Goal: Navigation & Orientation: Find specific page/section

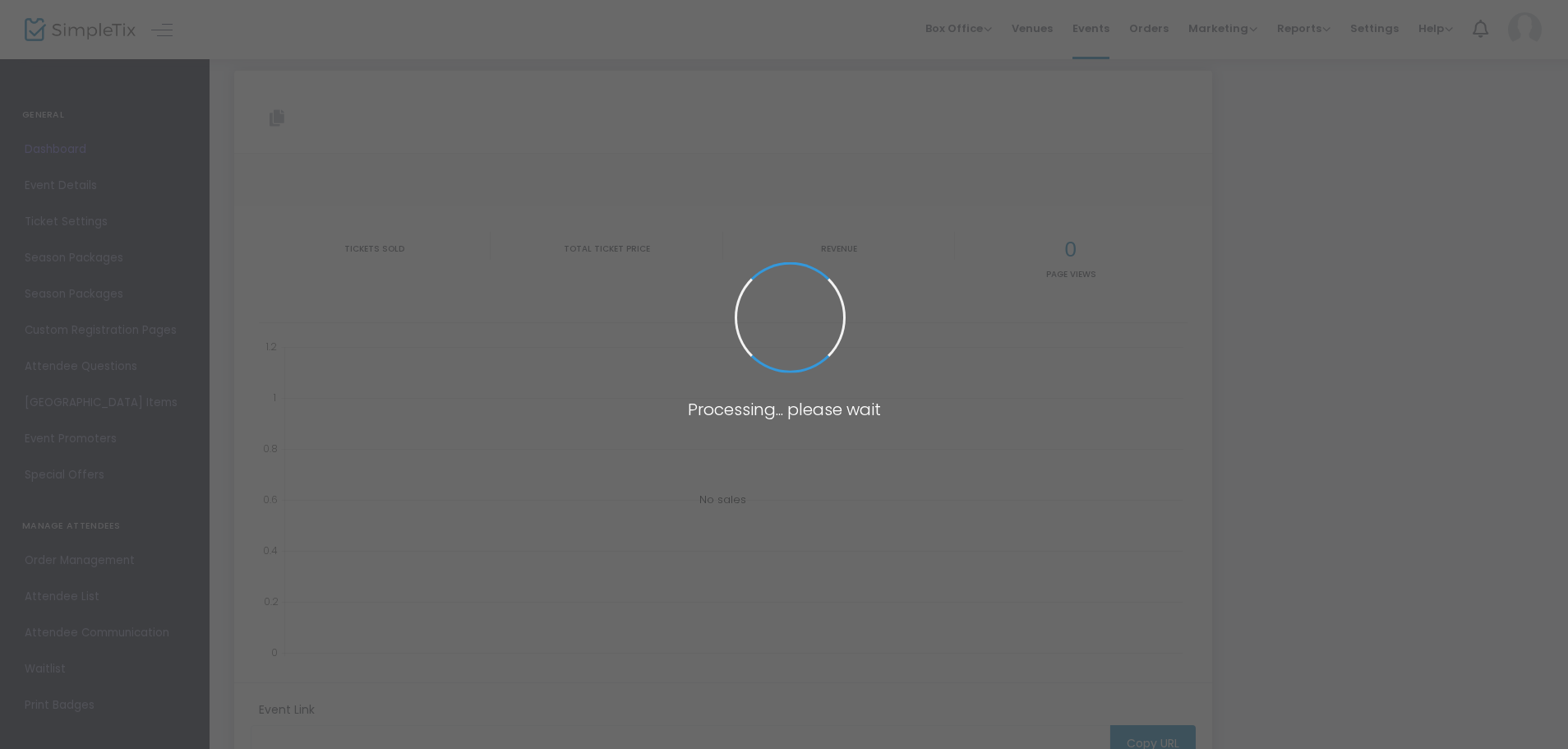
type input "[URL][DOMAIN_NAME]"
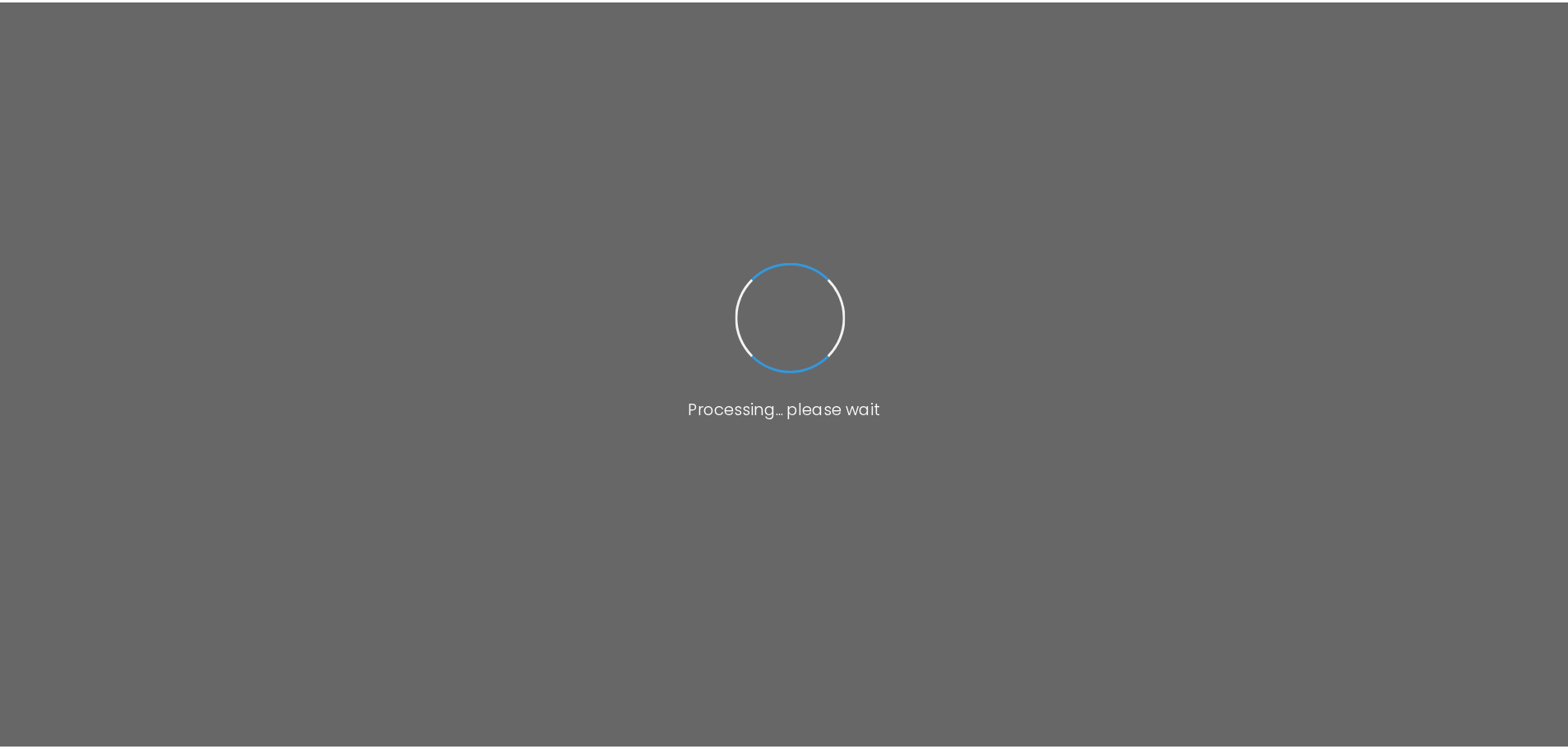
scroll to position [12, 0]
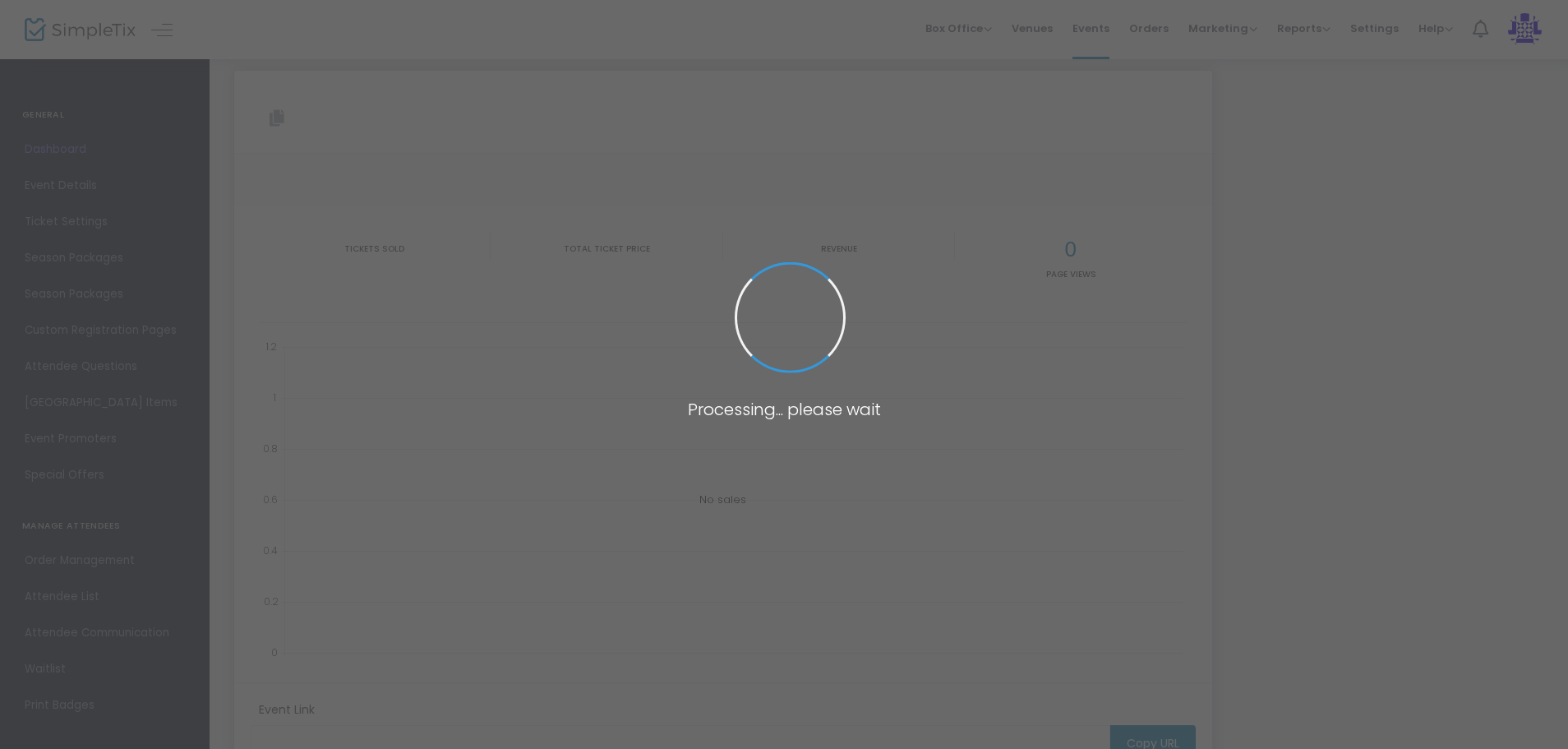
type input "[URL][DOMAIN_NAME]"
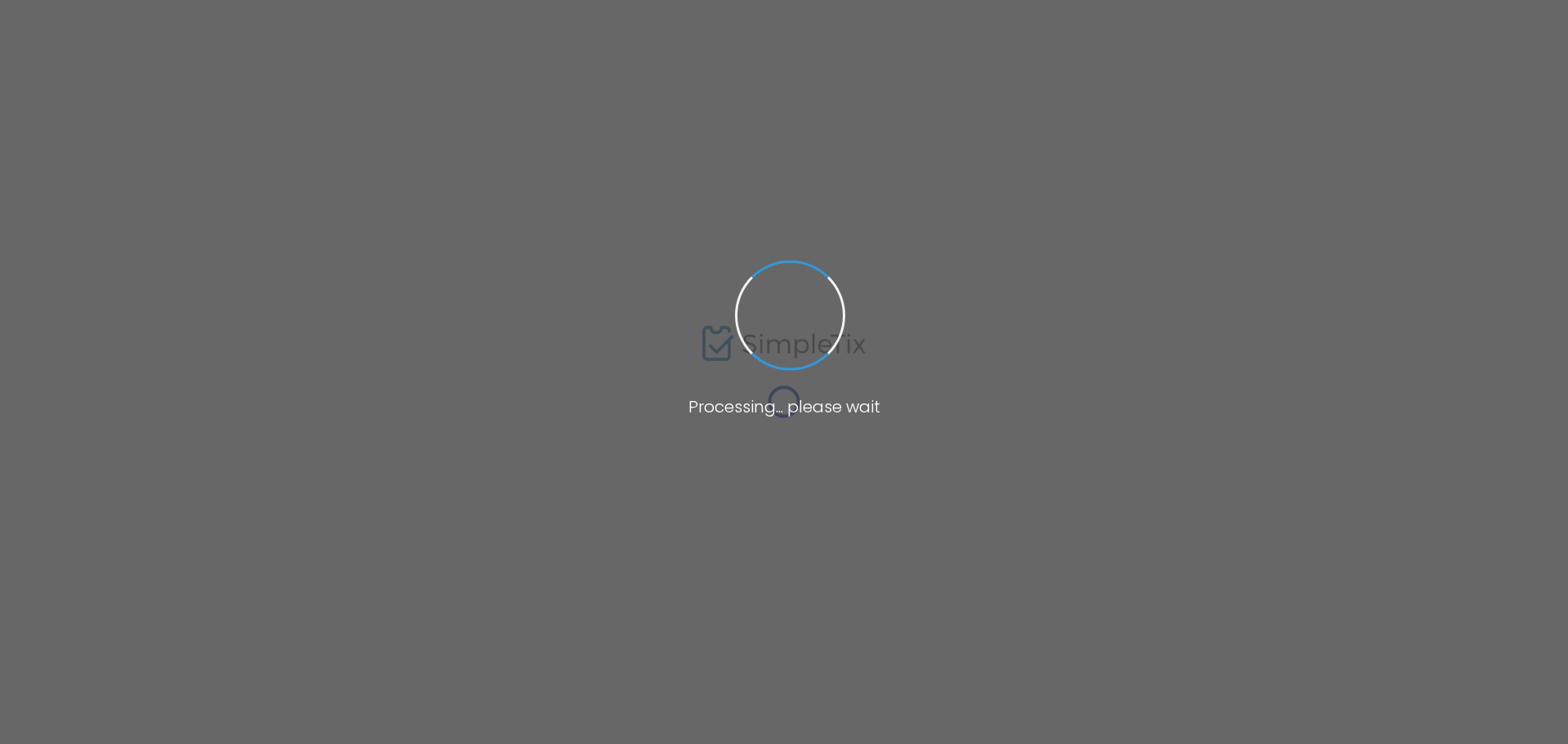
type input "[URL][DOMAIN_NAME]"
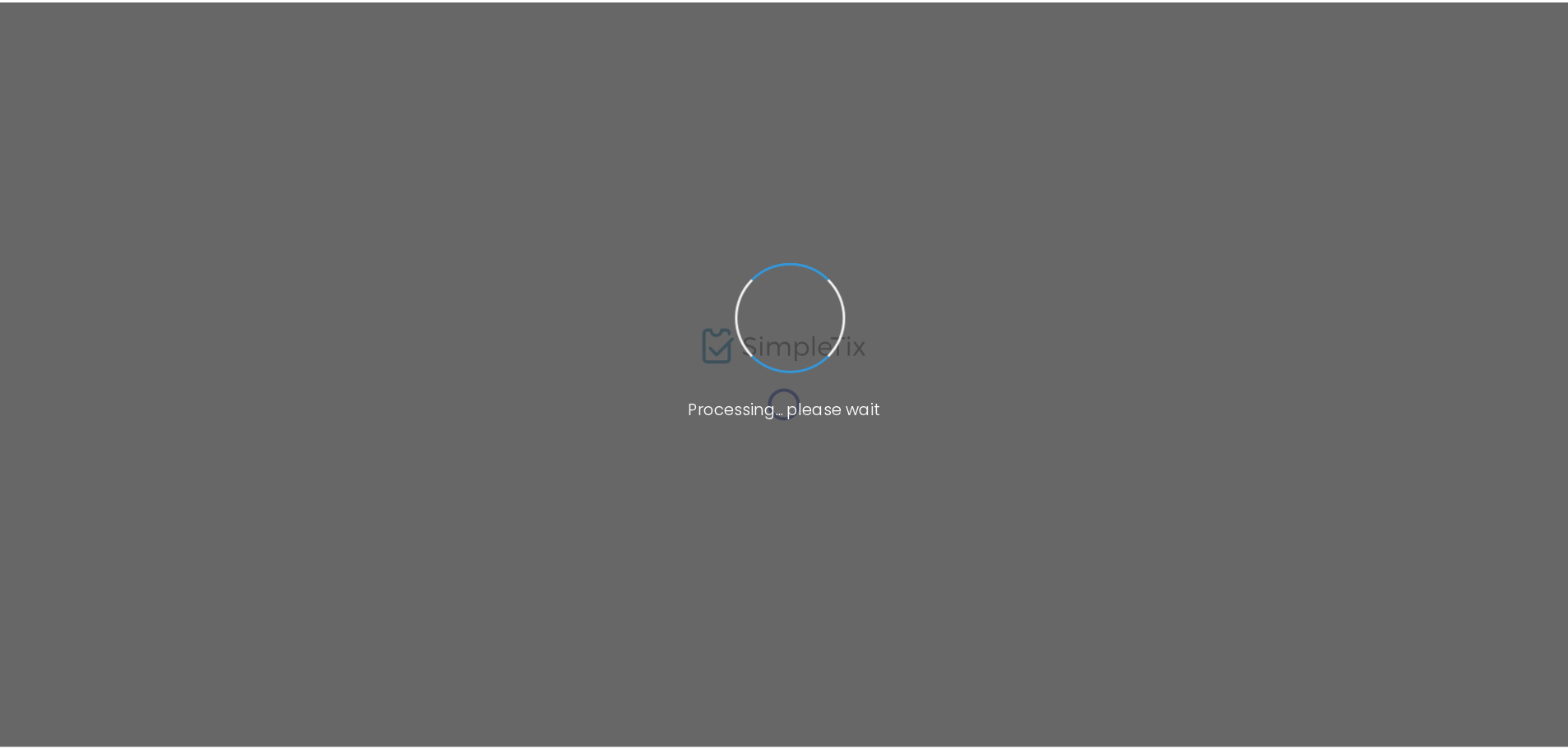
scroll to position [12, 0]
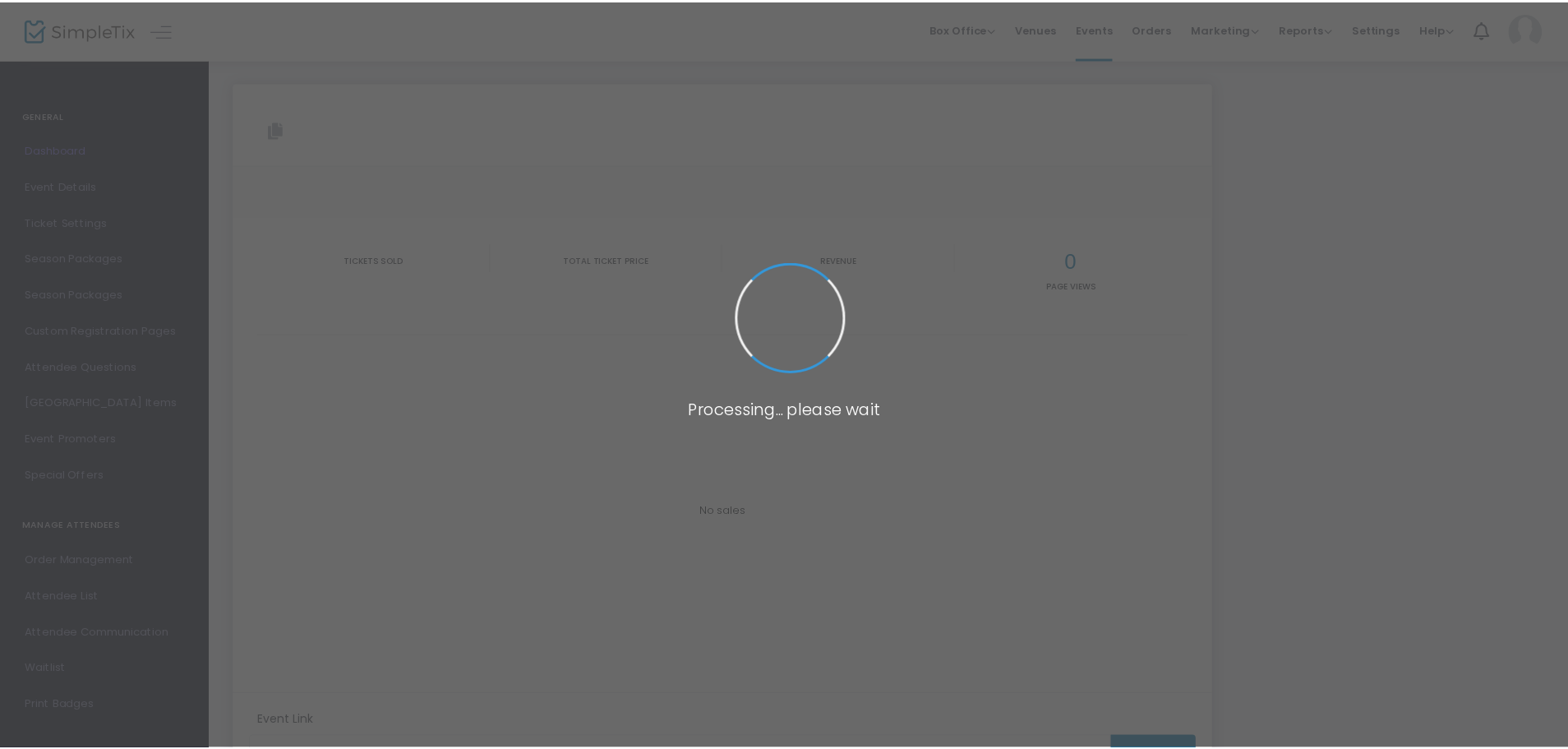
scroll to position [12, 0]
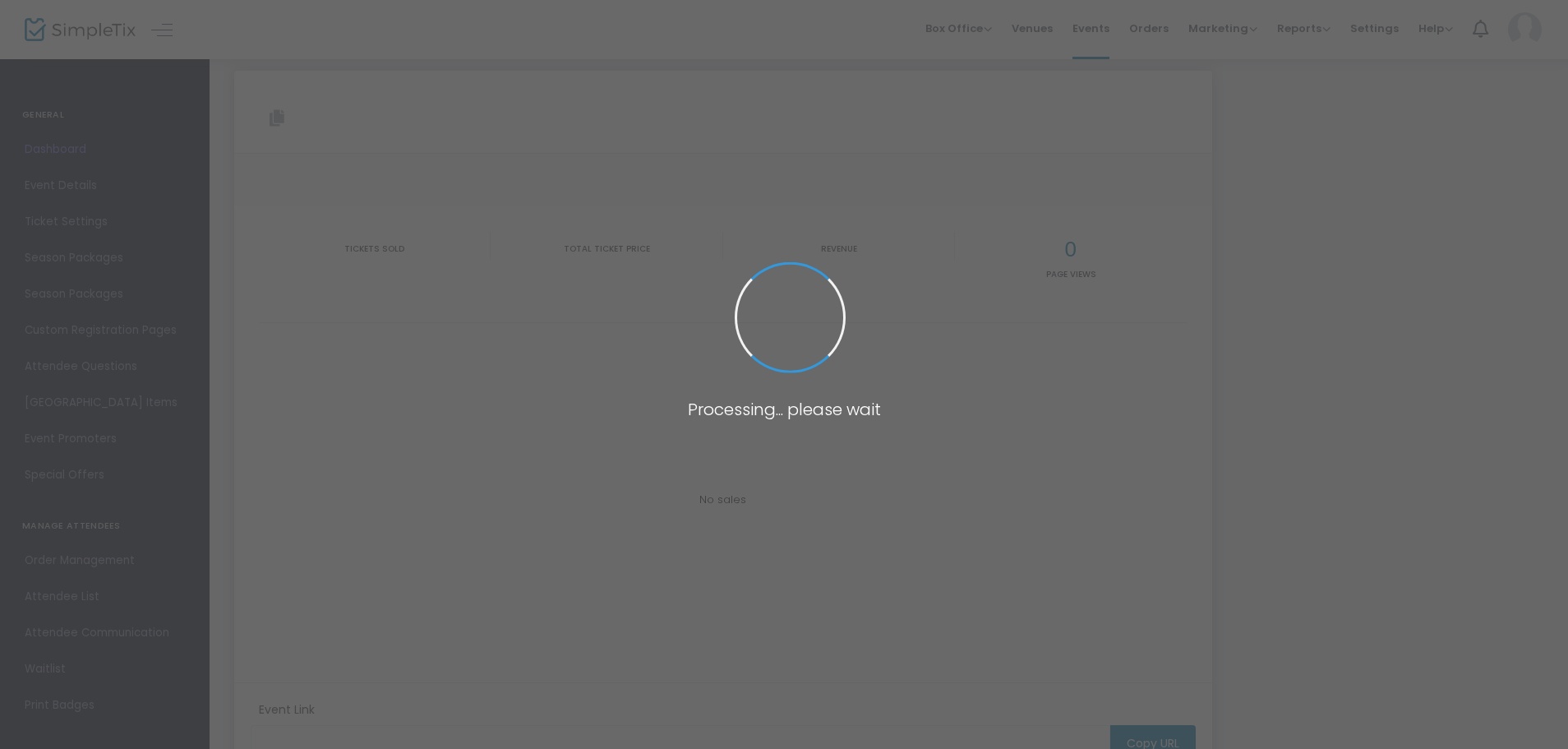
type input "[URL][DOMAIN_NAME]"
